Goal: Information Seeking & Learning: Learn about a topic

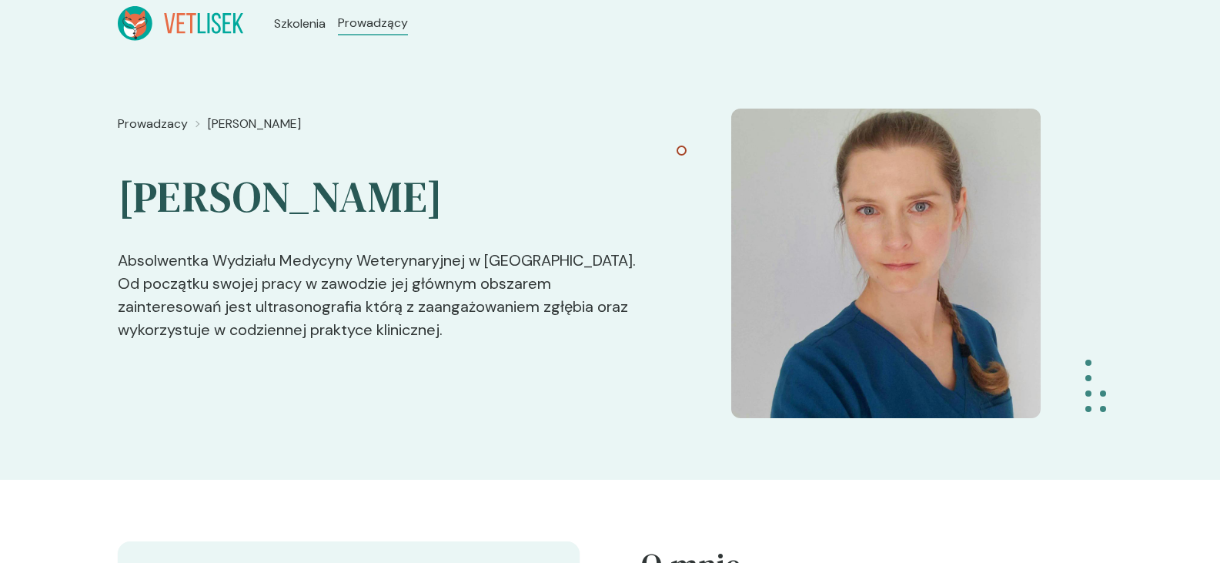
click at [623, 63] on div "Prowadzacy Aleksandra Stani Aleksandra Stani Absolwentka Wydziału Medycyny Wete…" at bounding box center [610, 263] width 1220 height 433
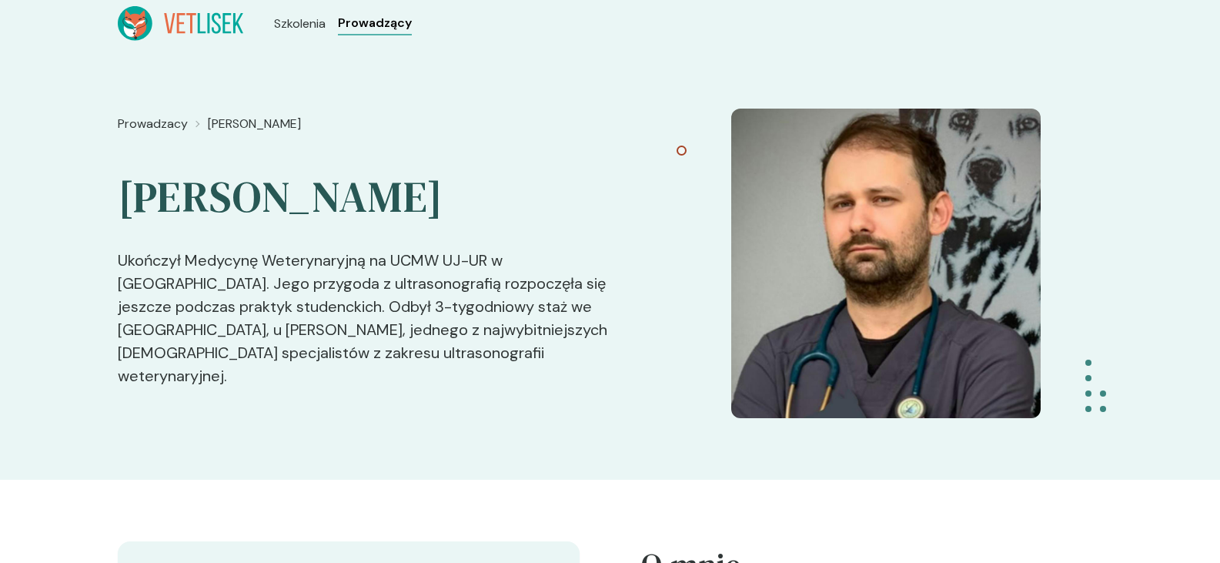
click at [393, 28] on span "Prowadzący" at bounding box center [375, 23] width 74 height 18
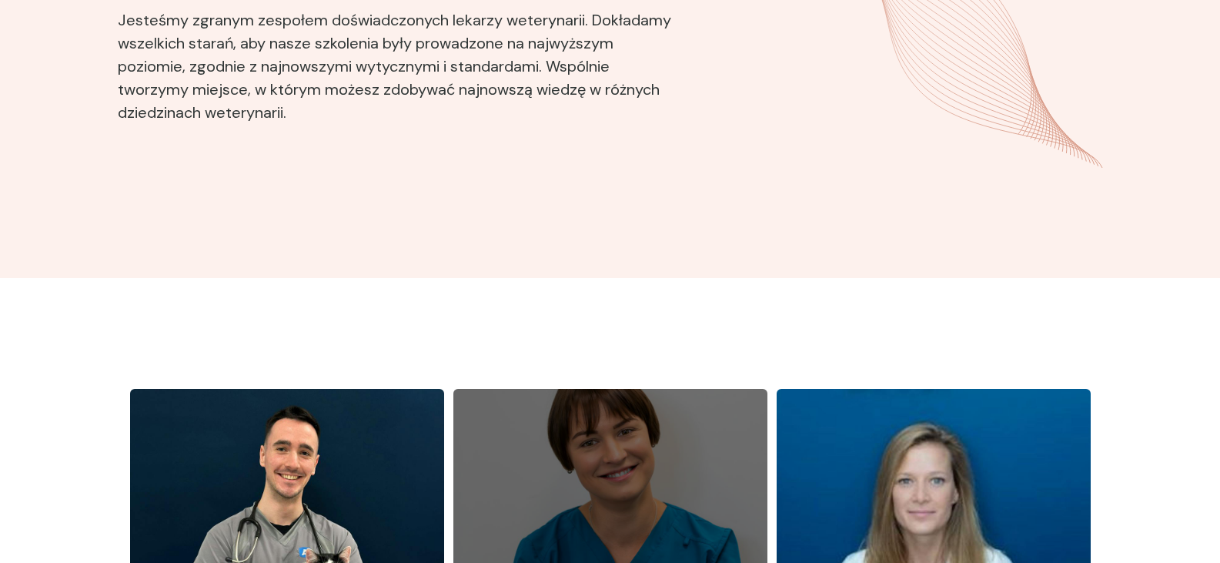
scroll to position [77, 0]
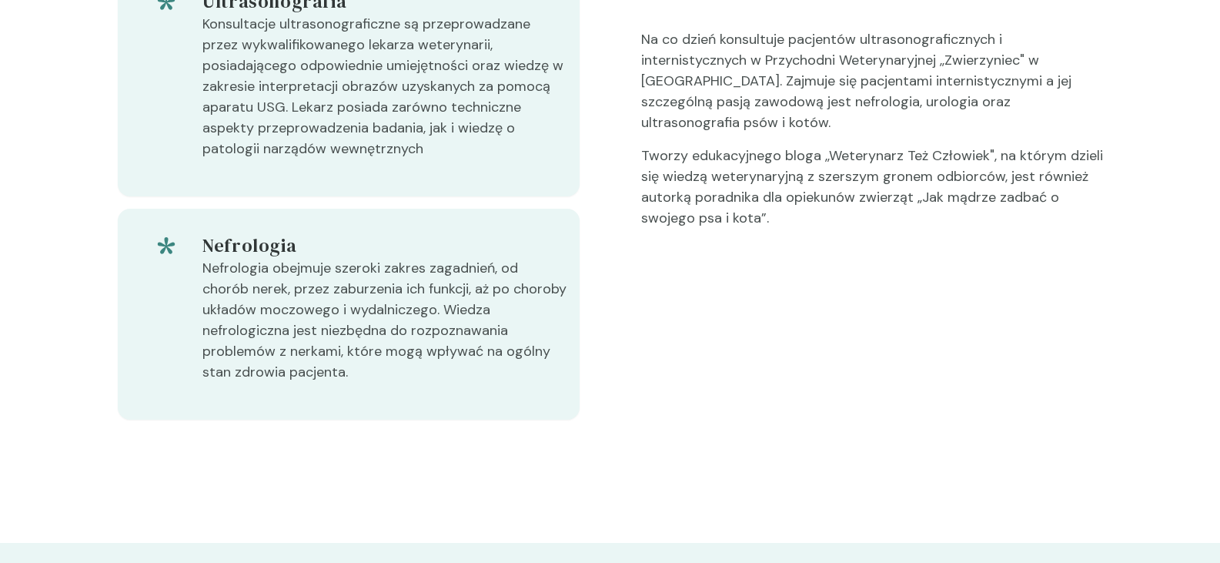
scroll to position [616, 0]
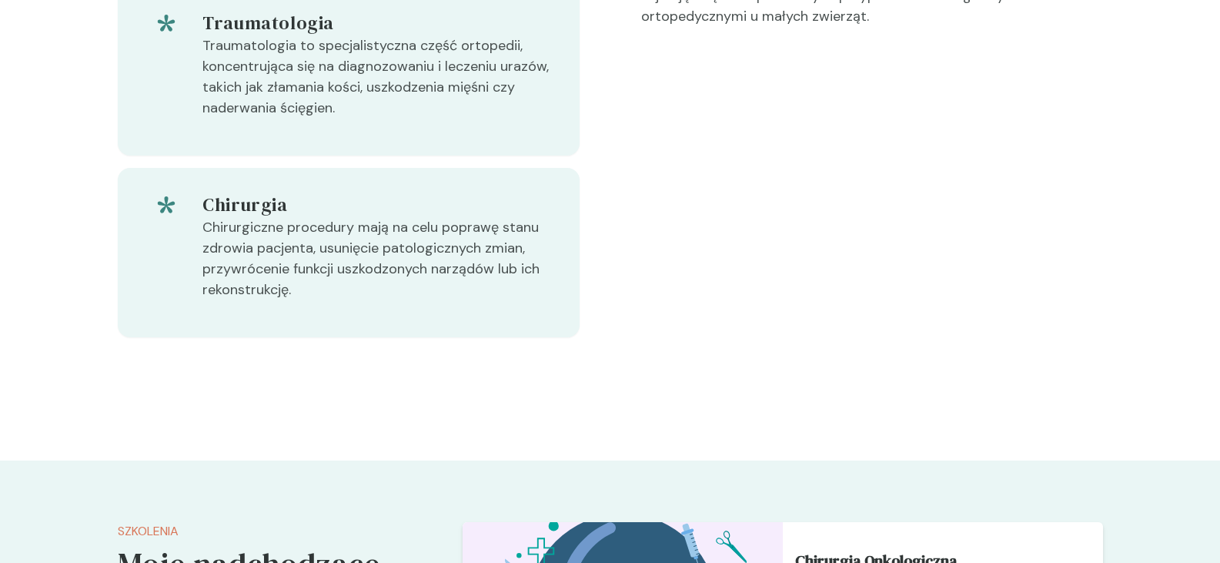
scroll to position [770, 0]
